Goal: Obtain resource: Download file/media

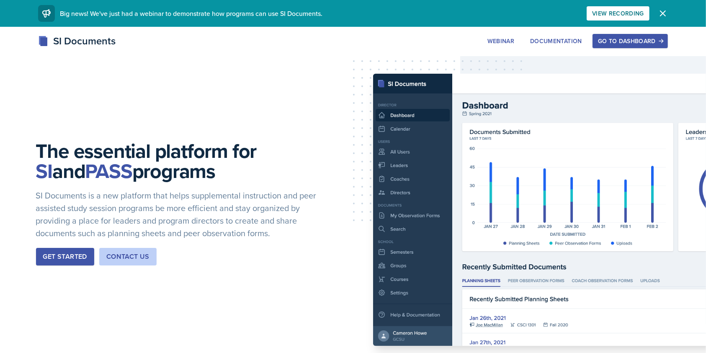
click at [623, 42] on div "Go to Dashboard" at bounding box center [630, 41] width 64 height 7
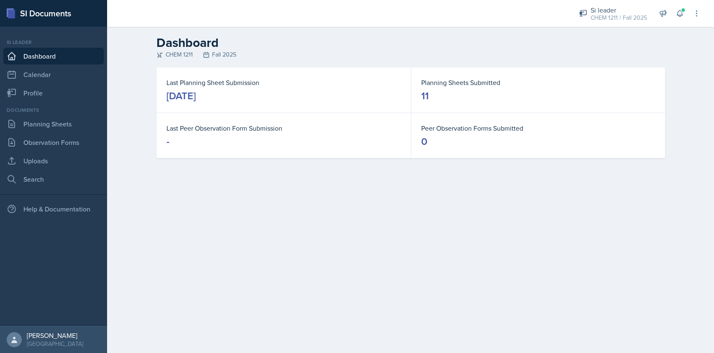
drag, startPoint x: 702, startPoint y: 0, endPoint x: 466, endPoint y: 27, distance: 236.8
click at [466, 27] on header "Dashboard CHEM 1211 Fall 2025" at bounding box center [410, 47] width 607 height 41
click at [62, 123] on link "Planning Sheets" at bounding box center [53, 124] width 100 height 17
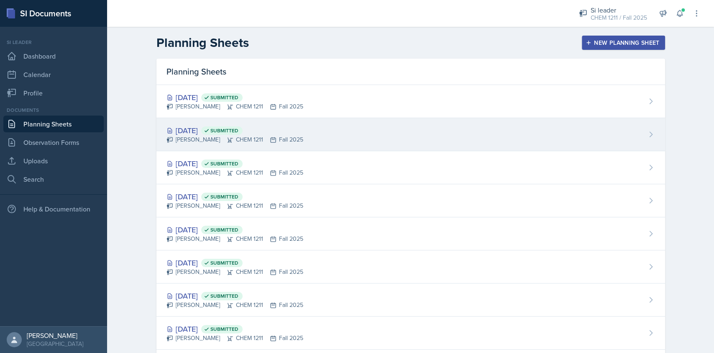
click at [331, 131] on div "[DATE] Submitted [PERSON_NAME] CHEM 1211 Fall 2025" at bounding box center [411, 134] width 509 height 33
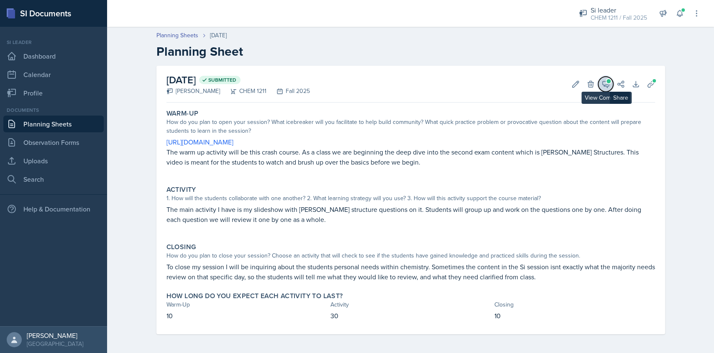
click at [603, 85] on icon at bounding box center [606, 84] width 6 height 6
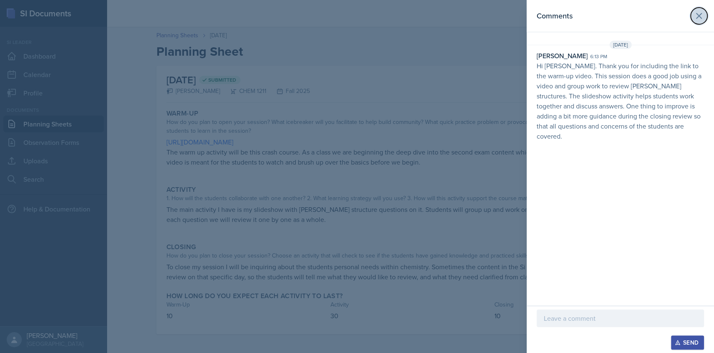
click at [700, 17] on icon at bounding box center [699, 16] width 10 height 10
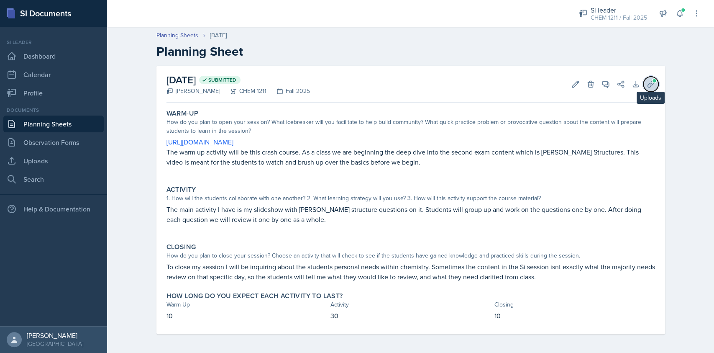
click at [651, 85] on button "Uploads" at bounding box center [651, 84] width 15 height 15
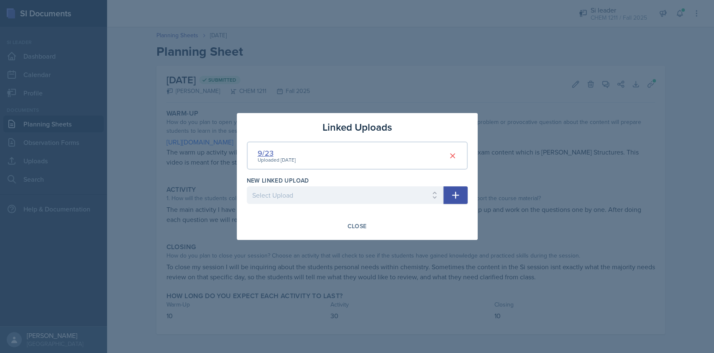
click at [265, 153] on div "9/23" at bounding box center [277, 152] width 38 height 11
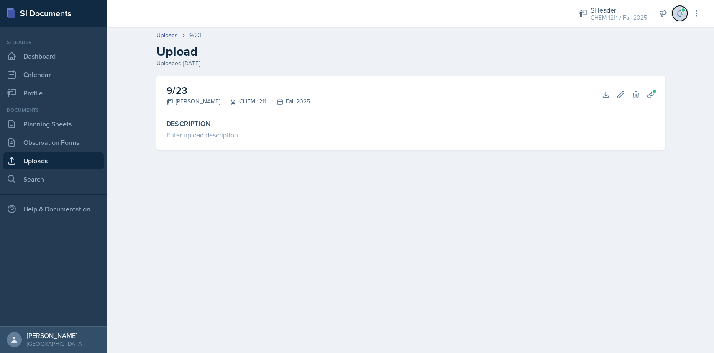
click at [678, 12] on icon at bounding box center [679, 13] width 5 height 6
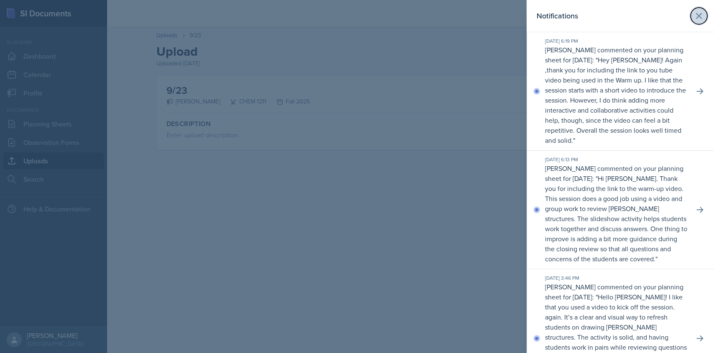
click at [694, 12] on icon at bounding box center [699, 16] width 10 height 10
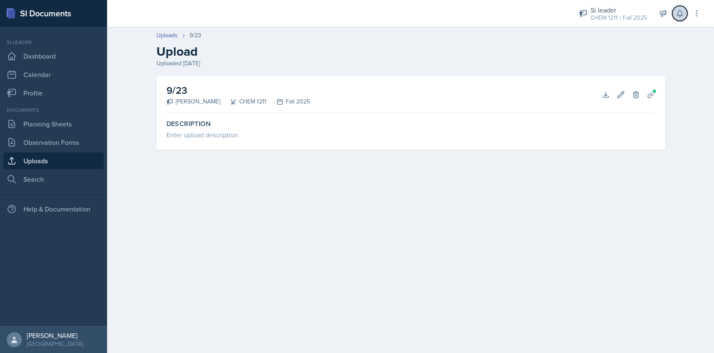
click at [677, 15] on icon at bounding box center [679, 13] width 5 height 6
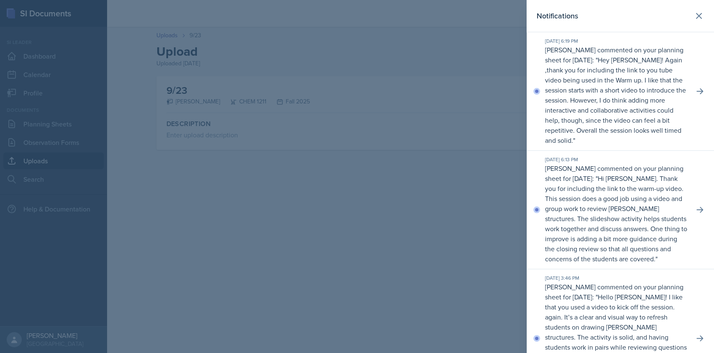
click at [445, 69] on div at bounding box center [357, 176] width 714 height 353
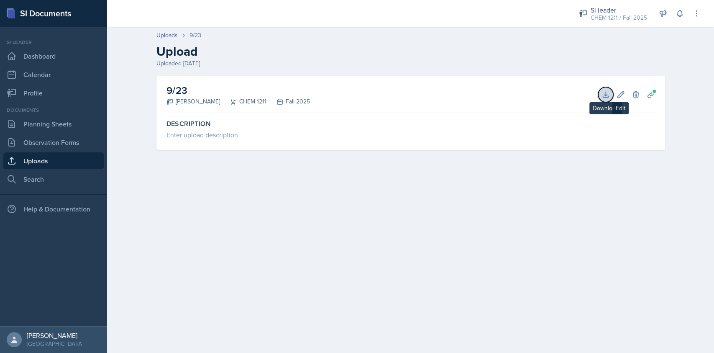
click at [601, 90] on button "Download" at bounding box center [606, 94] width 15 height 15
